Goal: Information Seeking & Learning: Check status

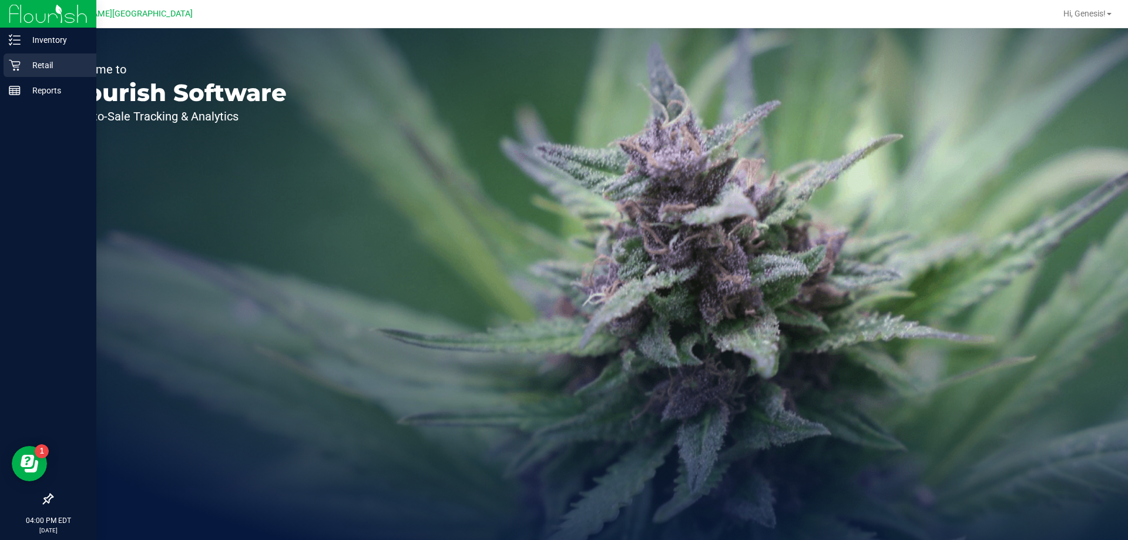
click at [29, 69] on p "Retail" at bounding box center [56, 65] width 70 height 14
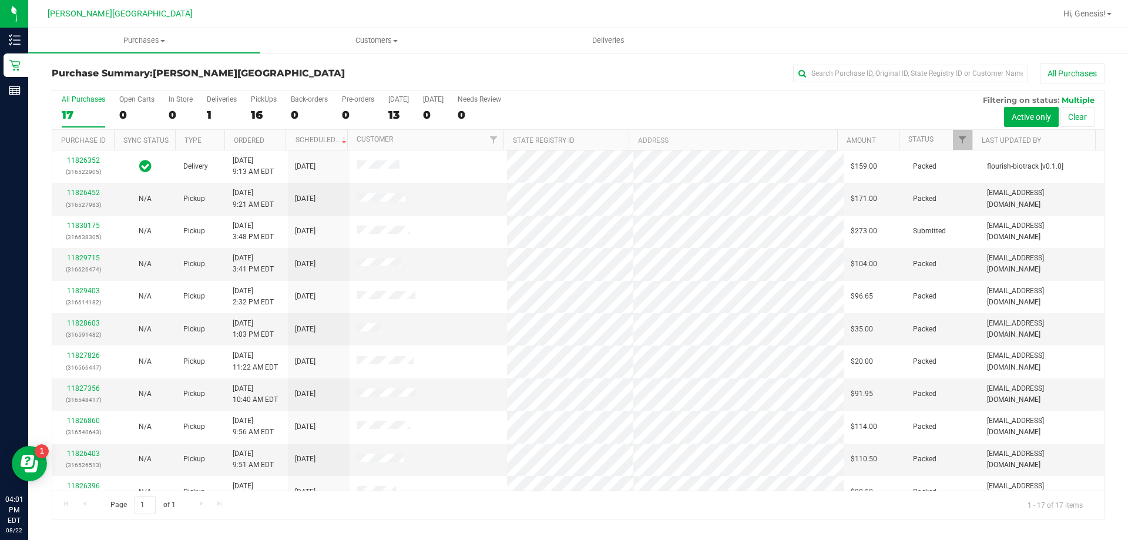
click at [435, 68] on div "All Purchases" at bounding box center [753, 73] width 702 height 20
click at [430, 72] on div "All Purchases" at bounding box center [753, 73] width 702 height 20
click at [167, 530] on div "Purchase Summary: Bonita Springs WC All Purchases All Purchases 17 Open Carts 0…" at bounding box center [578, 291] width 1100 height 479
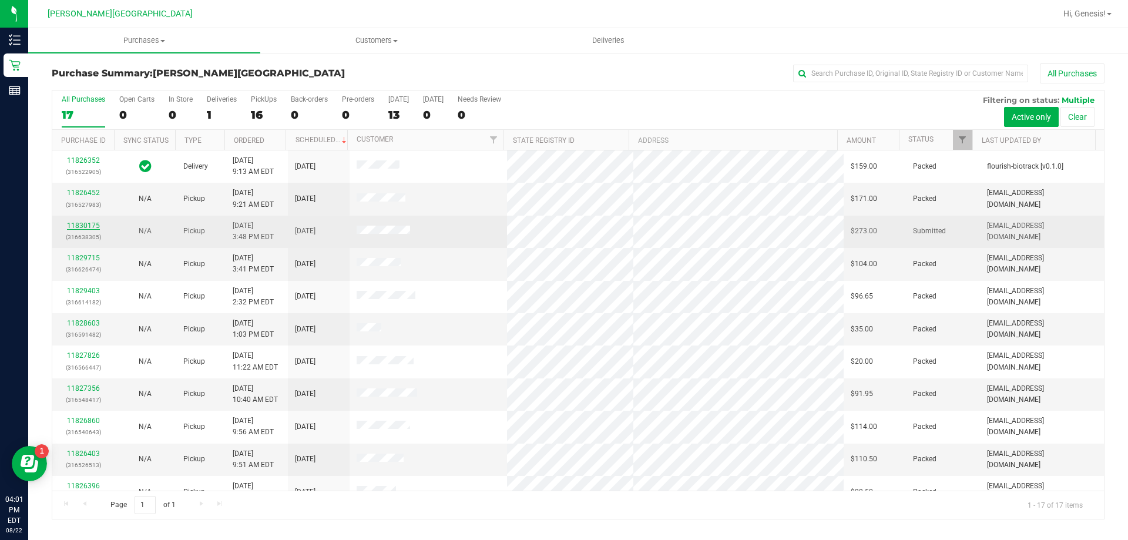
click at [85, 224] on link "11830175" at bounding box center [83, 225] width 33 height 8
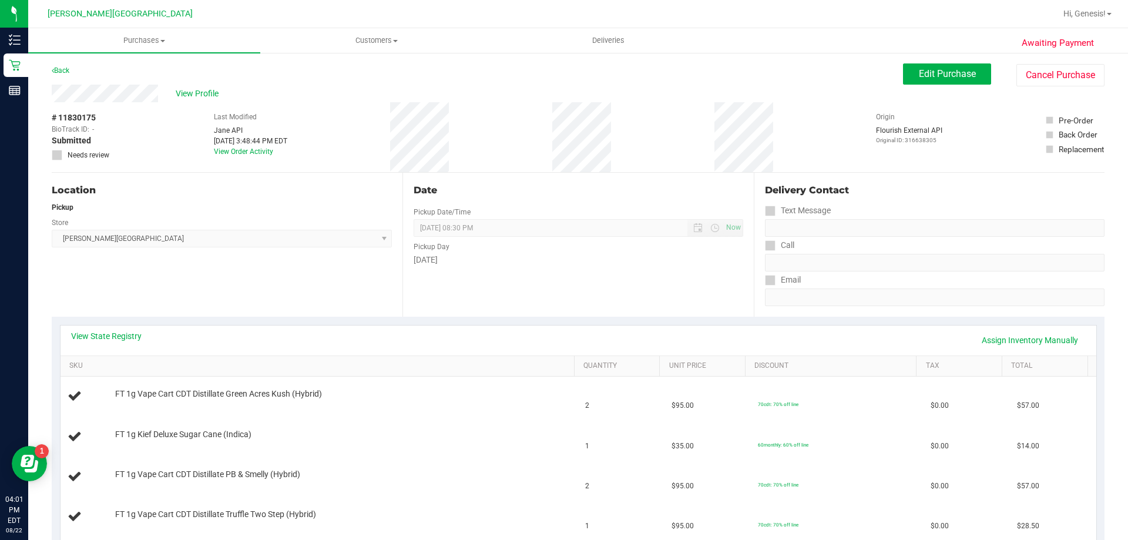
click at [182, 321] on div "View State Registry Assign Inventory Manually SKU Quantity Unit Price Discount …" at bounding box center [578, 511] width 1053 height 388
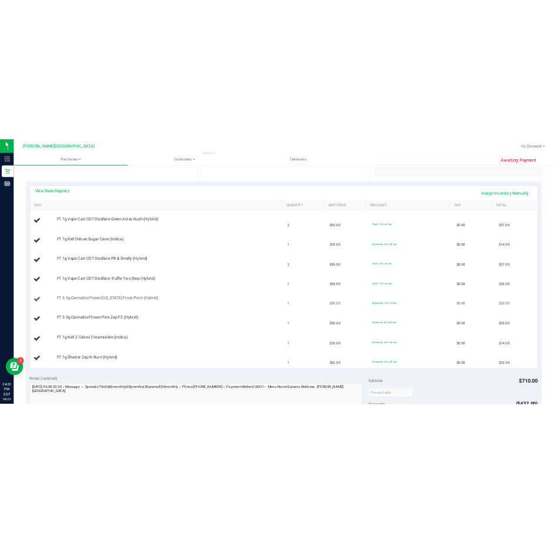
scroll to position [235, 0]
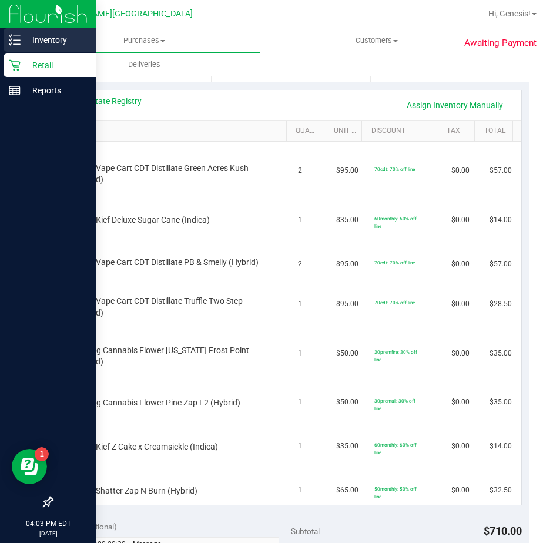
click at [20, 49] on div "Inventory" at bounding box center [50, 39] width 93 height 23
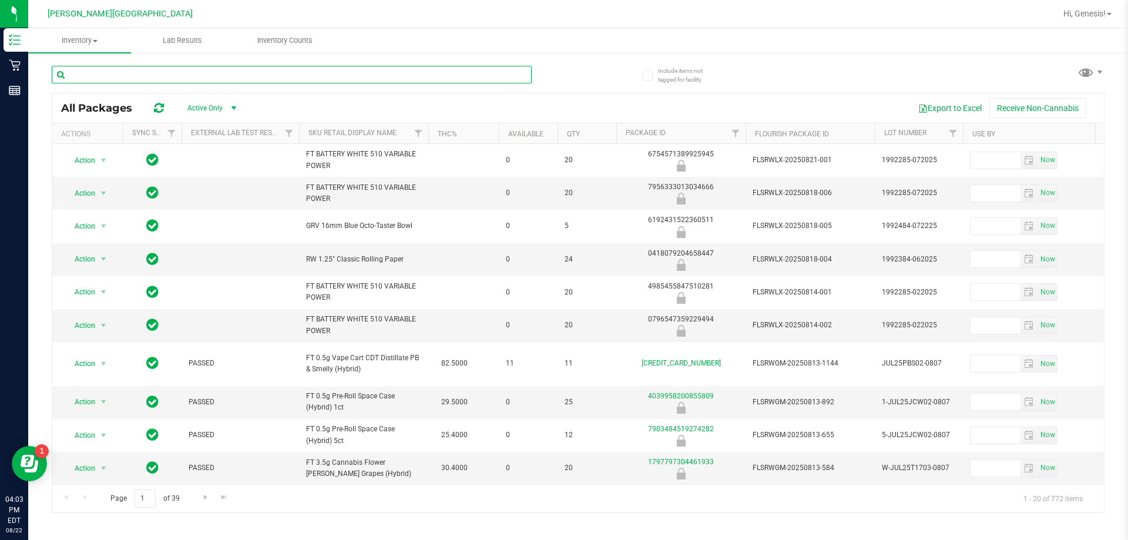
click at [278, 70] on input "text" at bounding box center [292, 75] width 480 height 18
type input "apples"
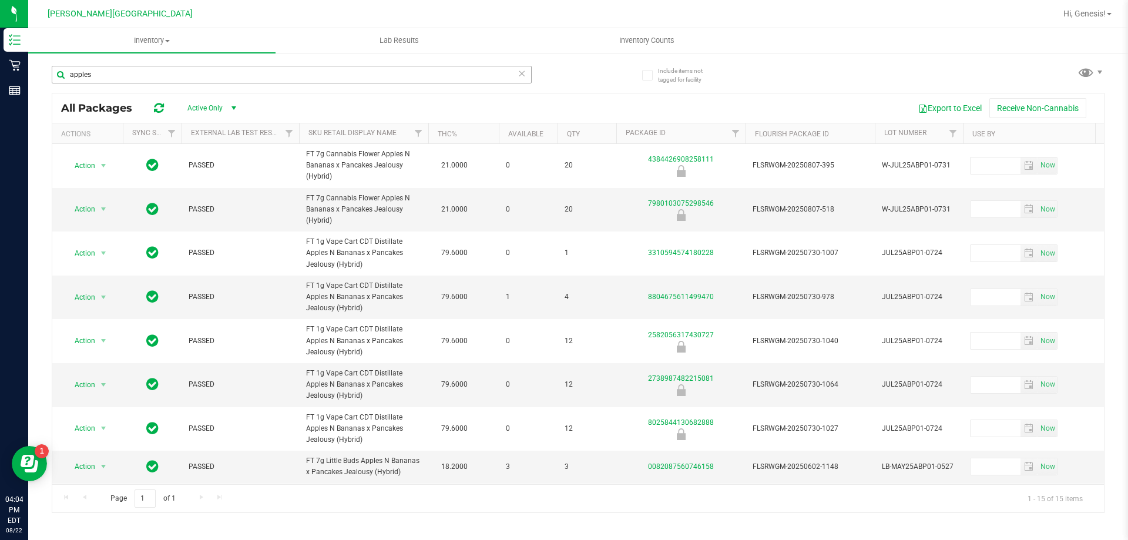
drag, startPoint x: 133, startPoint y: 62, endPoint x: 128, endPoint y: 69, distance: 8.5
click at [131, 63] on div "apples" at bounding box center [315, 74] width 526 height 38
click at [128, 69] on input "apples" at bounding box center [292, 75] width 480 height 18
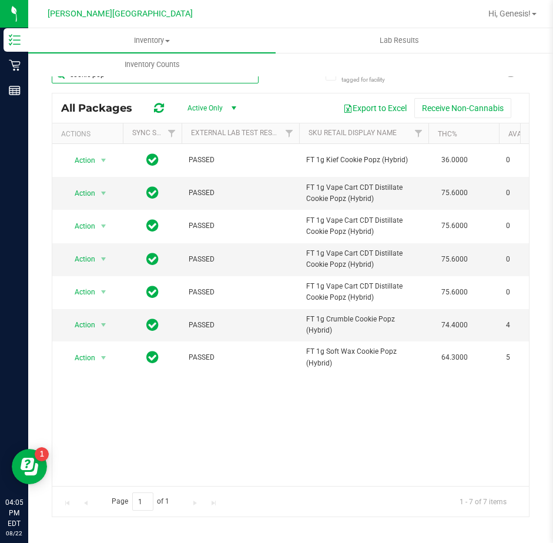
type input "cookie pop"
